Goal: Information Seeking & Learning: Learn about a topic

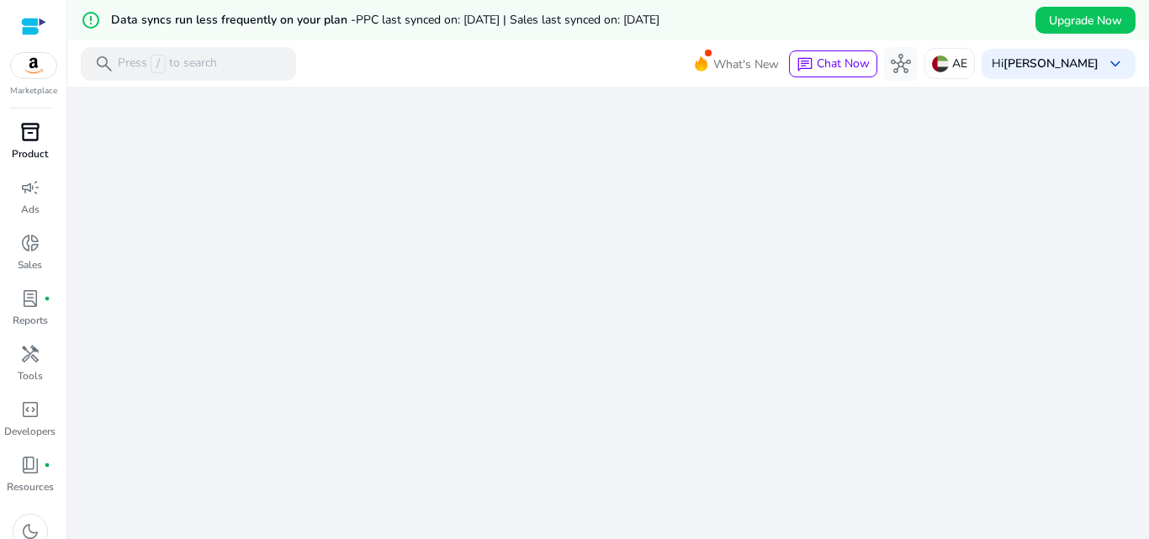
click at [35, 140] on span "inventory_2" at bounding box center [30, 132] width 20 height 20
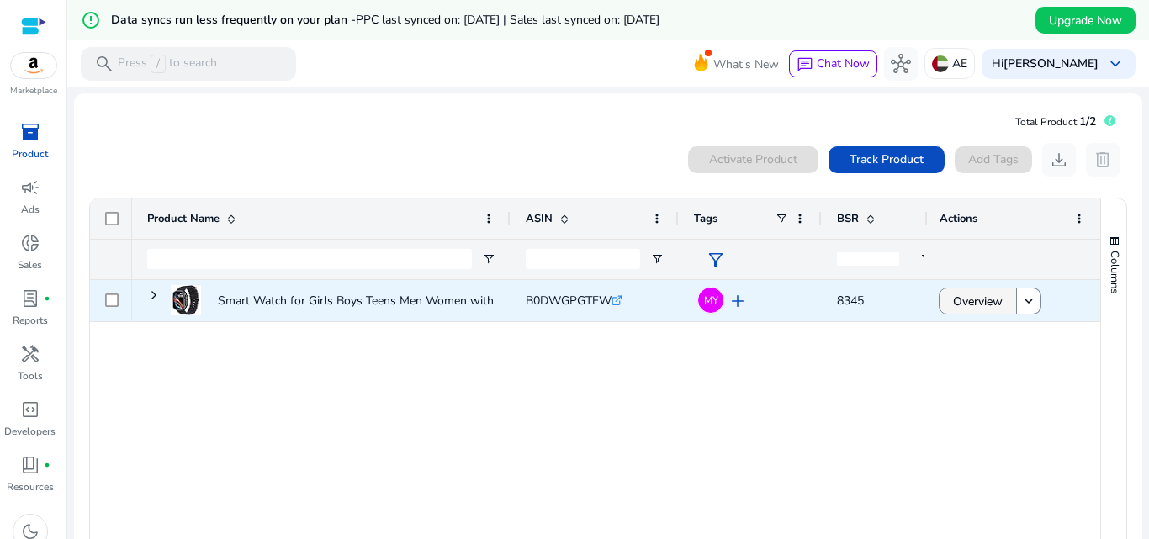
click at [976, 301] on span "Overview" at bounding box center [978, 301] width 50 height 34
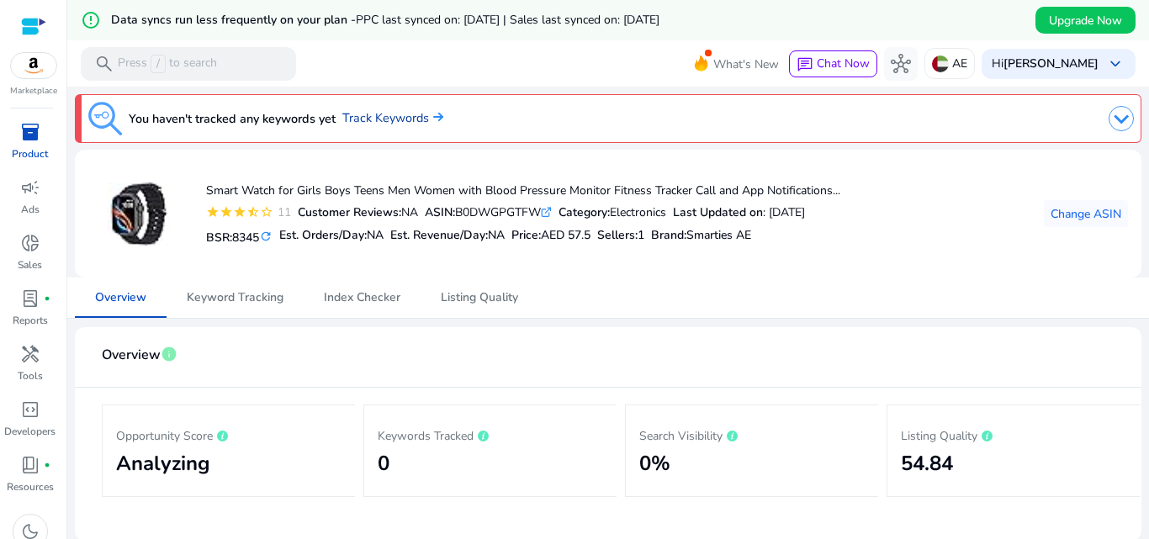
click at [391, 110] on link "Track Keywords" at bounding box center [392, 118] width 101 height 18
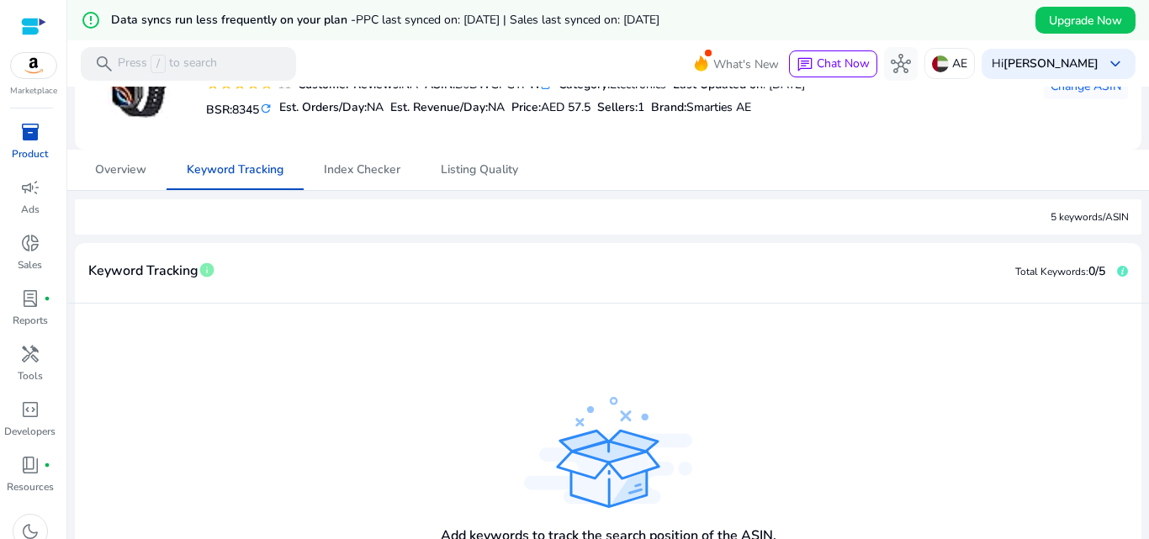
scroll to position [232, 0]
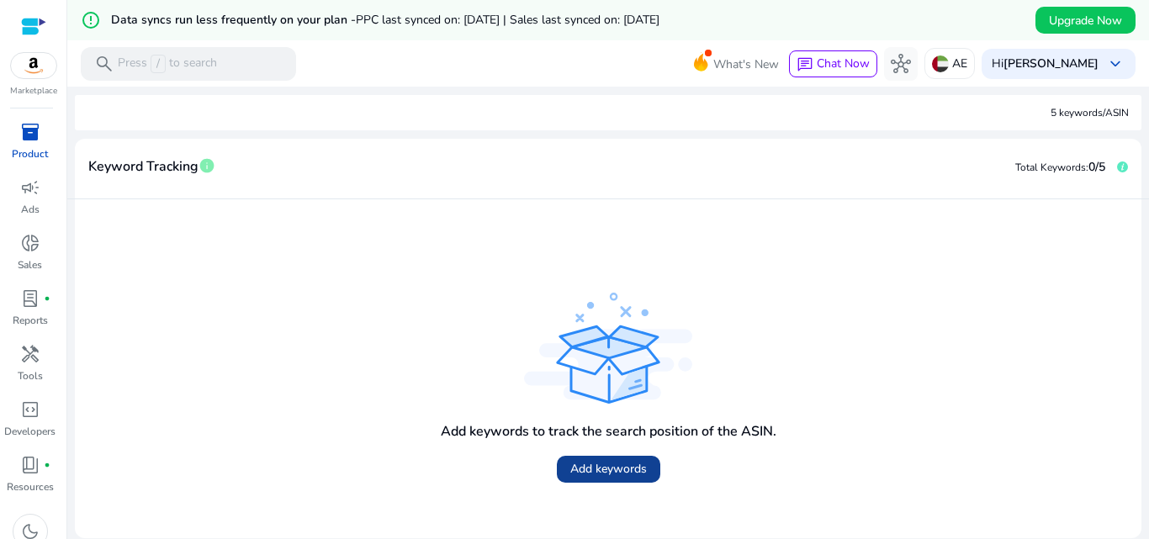
click at [600, 465] on span "Add keywords" at bounding box center [608, 469] width 77 height 18
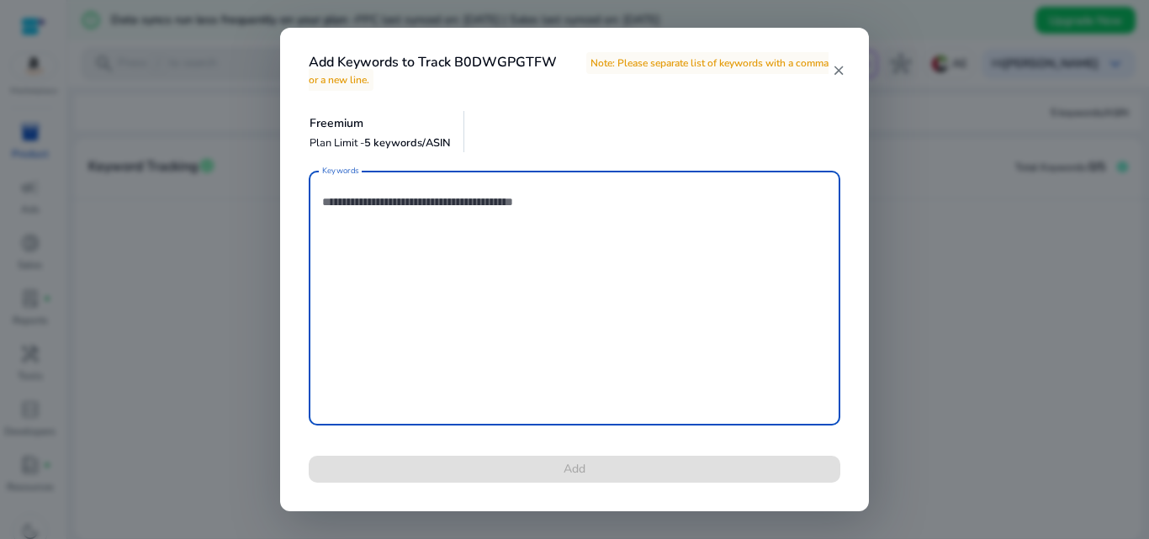
click at [839, 77] on mat-icon "close" at bounding box center [838, 70] width 13 height 15
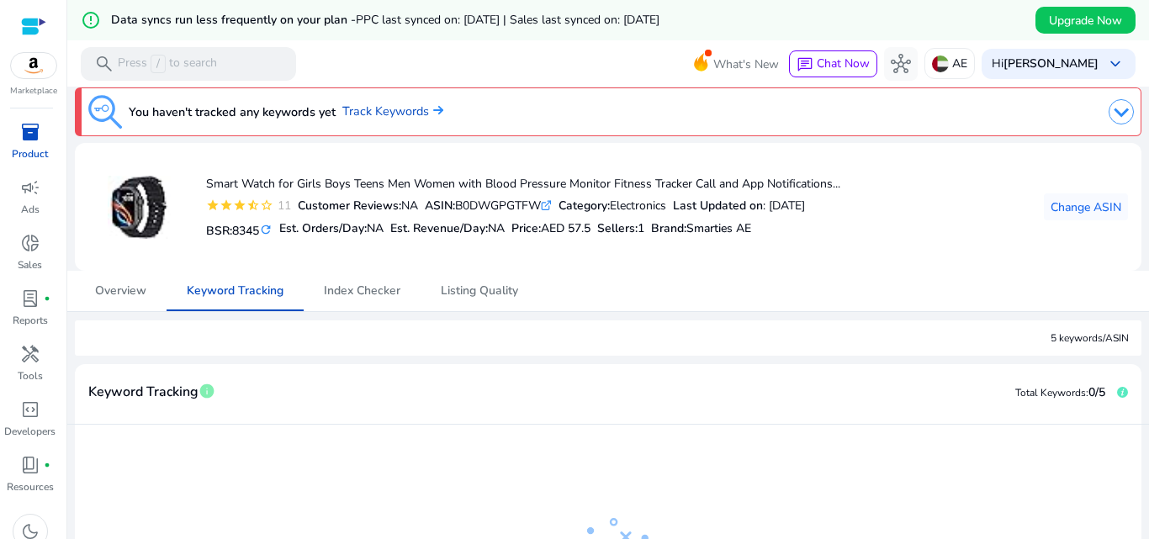
scroll to position [0, 0]
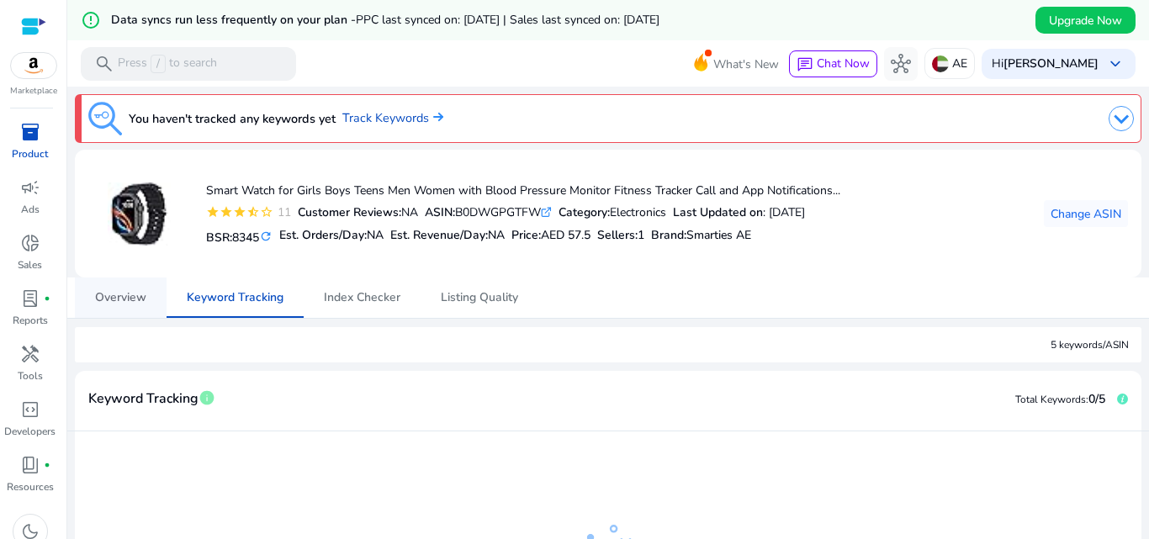
click at [114, 301] on span "Overview" at bounding box center [120, 298] width 51 height 12
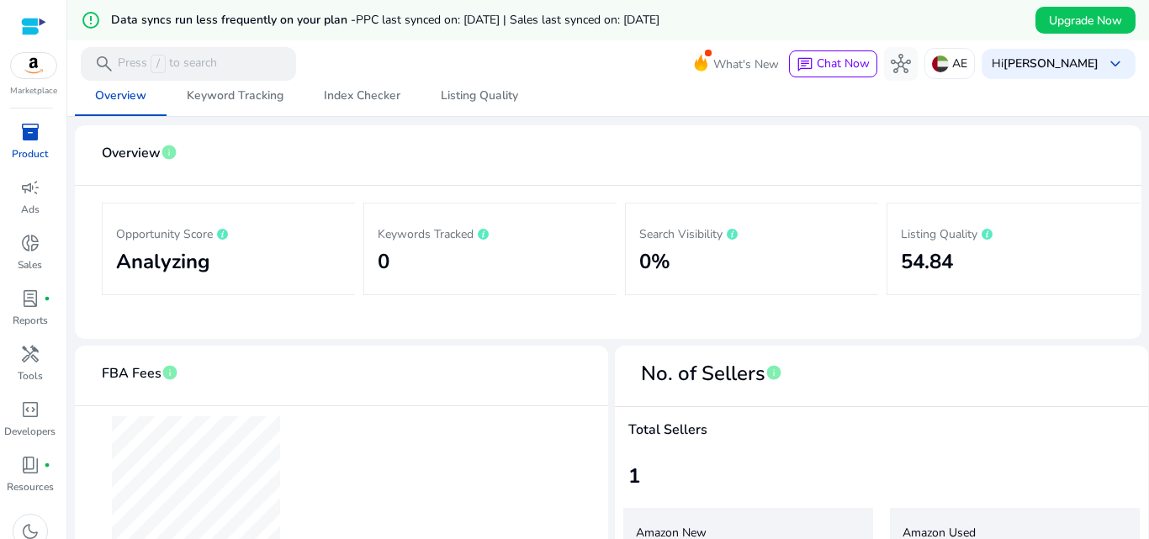
scroll to position [193, 0]
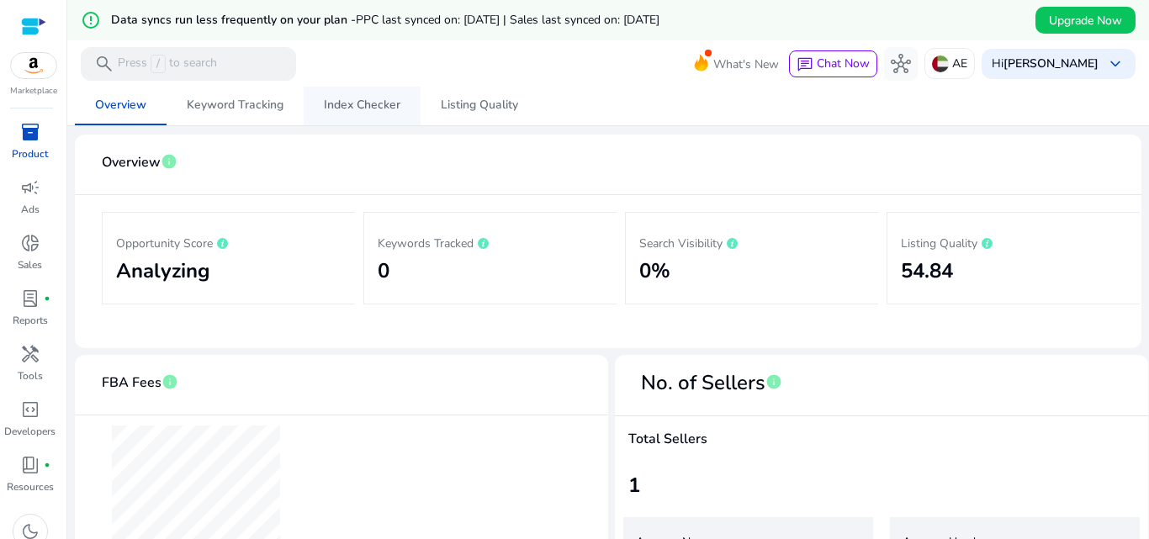
click at [383, 108] on span "Index Checker" at bounding box center [362, 105] width 77 height 12
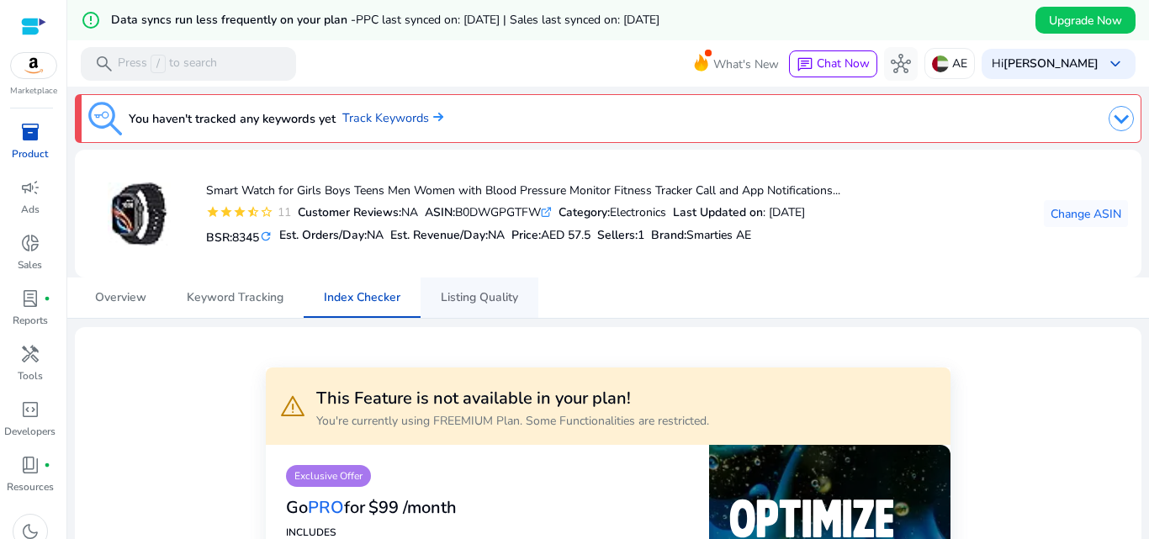
click at [473, 297] on span "Listing Quality" at bounding box center [479, 298] width 77 height 12
click at [21, 309] on span "lab_profile" at bounding box center [30, 298] width 20 height 20
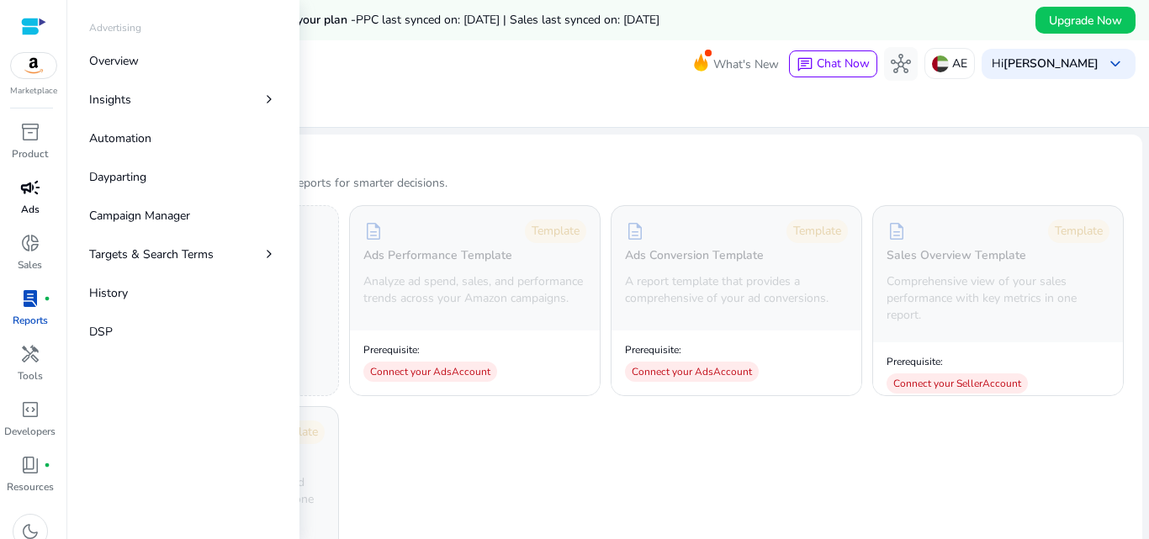
click at [34, 193] on span "campaign" at bounding box center [30, 187] width 20 height 20
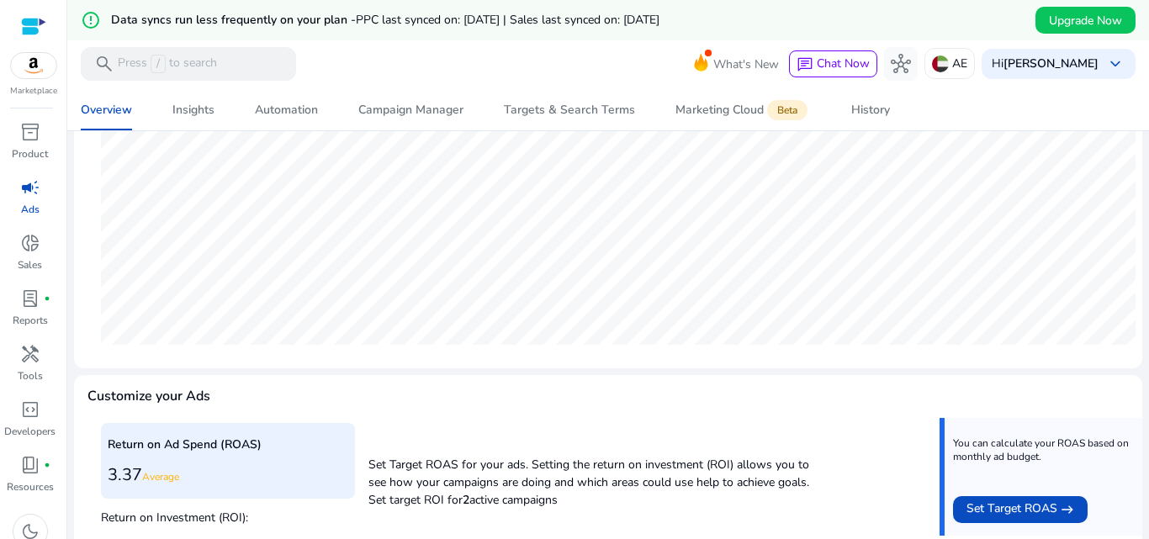
scroll to position [257, 0]
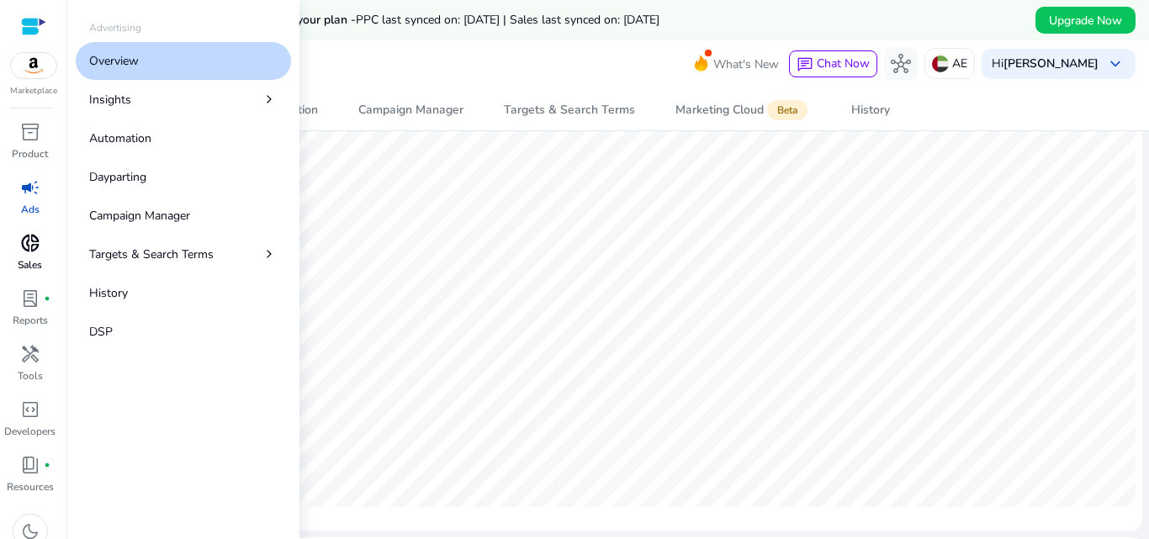
click at [38, 241] on span "donut_small" at bounding box center [30, 243] width 20 height 20
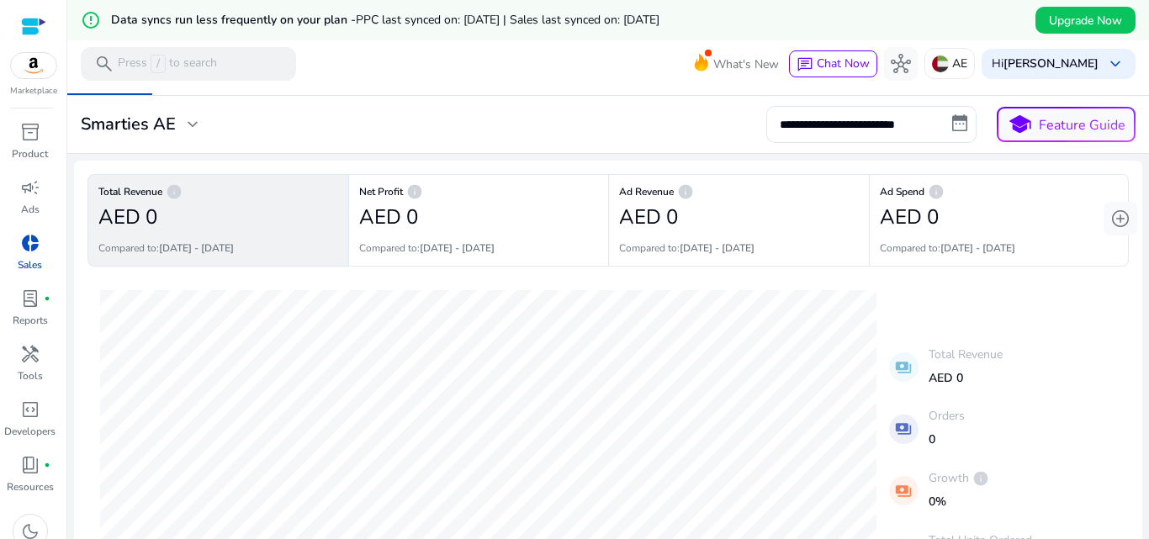
scroll to position [168, 0]
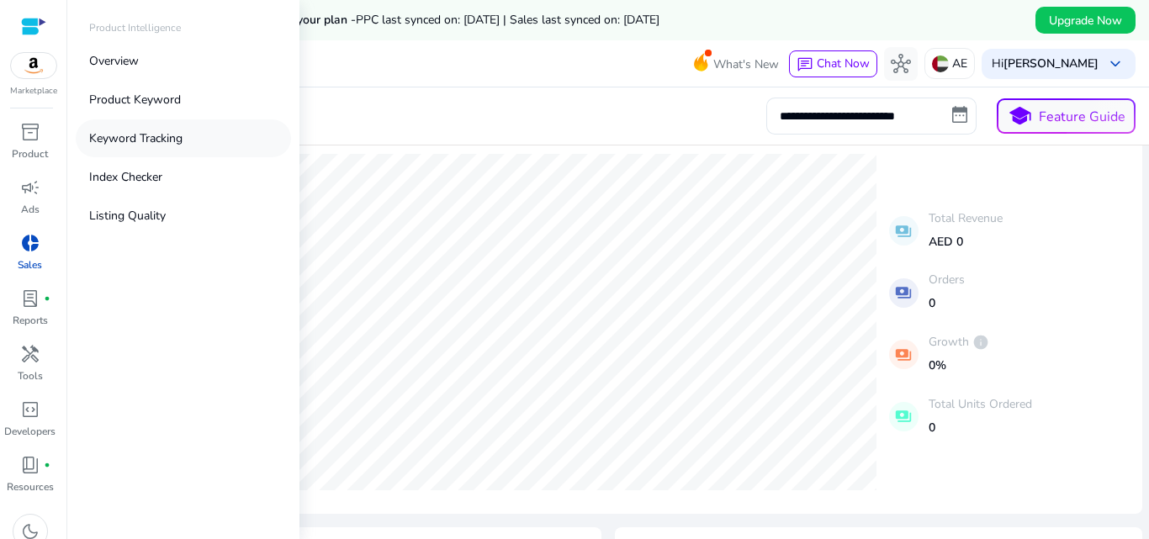
click at [140, 140] on p "Keyword Tracking" at bounding box center [135, 138] width 93 height 18
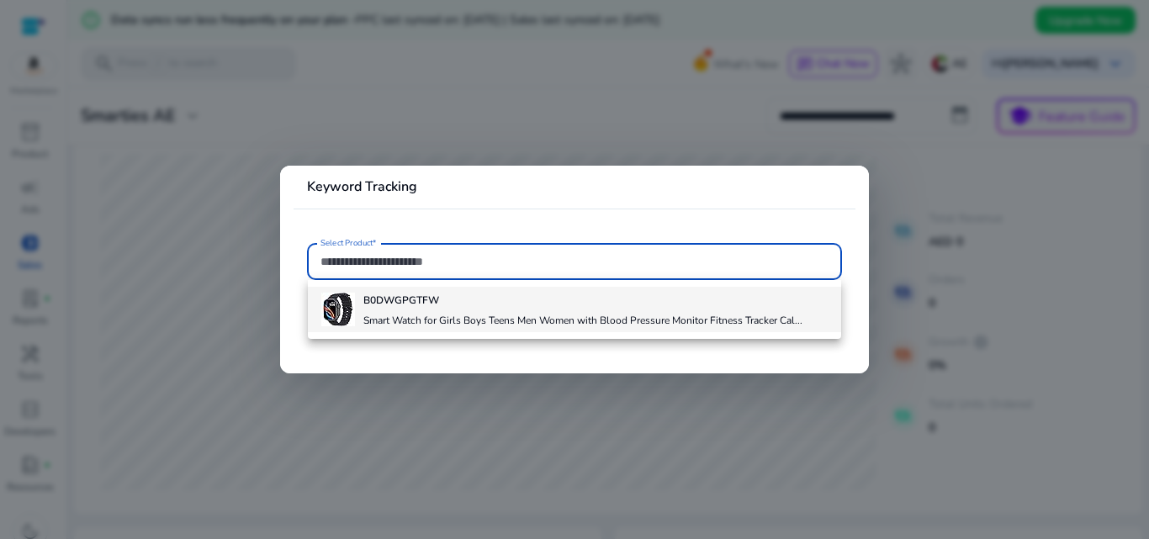
click at [431, 308] on div "B0DWGPGTFW Smart Watch for Girls Boys Teens Men Women with Blood Pressure Monit…" at bounding box center [582, 309] width 439 height 45
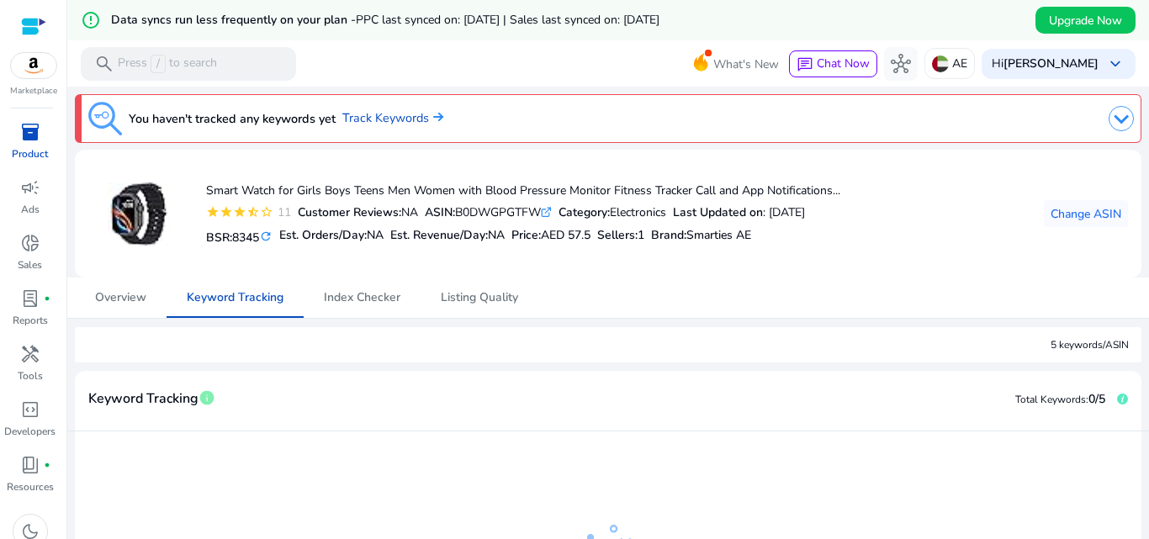
click at [550, 213] on icon at bounding box center [546, 213] width 8 height 8
